Goal: Task Accomplishment & Management: Use online tool/utility

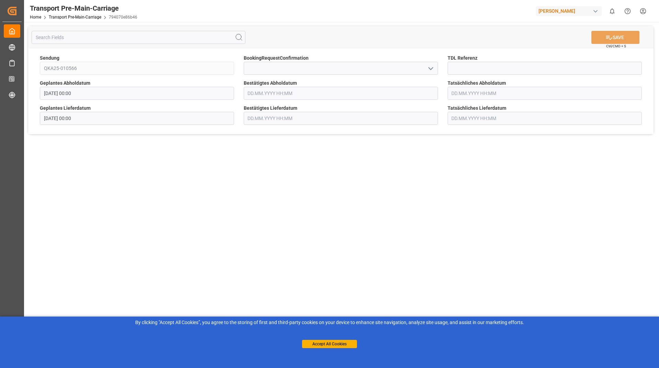
click at [431, 66] on icon "open menu" at bounding box center [430, 69] width 8 height 8
click at [329, 82] on div "Yes" at bounding box center [341, 83] width 194 height 15
type input "Yes"
click at [599, 39] on button "SAVE" at bounding box center [615, 37] width 48 height 13
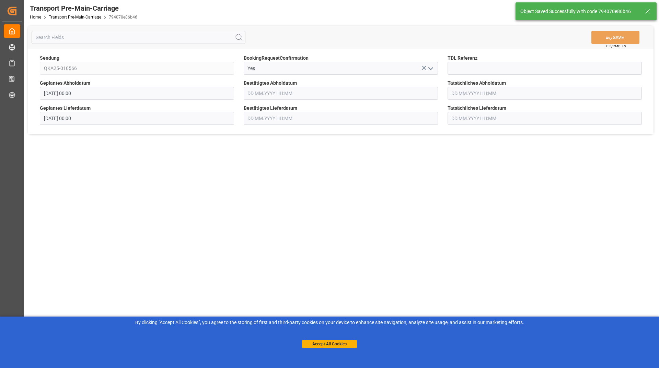
click at [647, 8] on icon at bounding box center [647, 11] width 8 height 8
